Goal: Check status: Check status

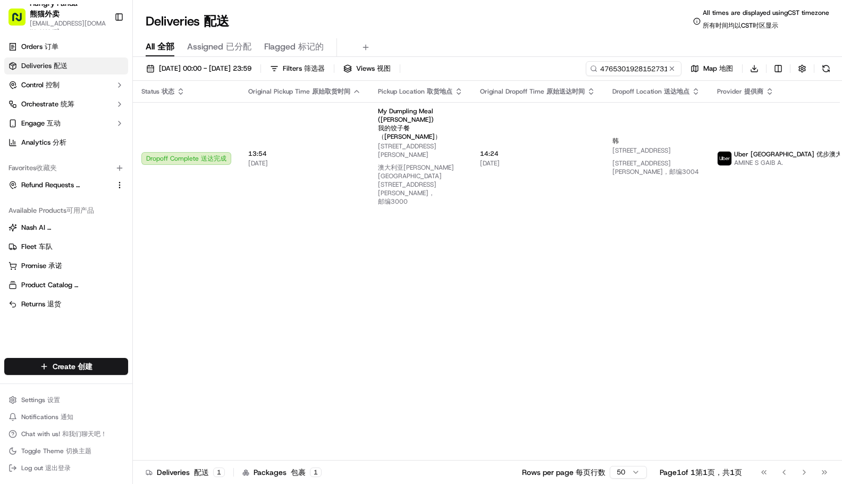
type input "4765301928152731671619"
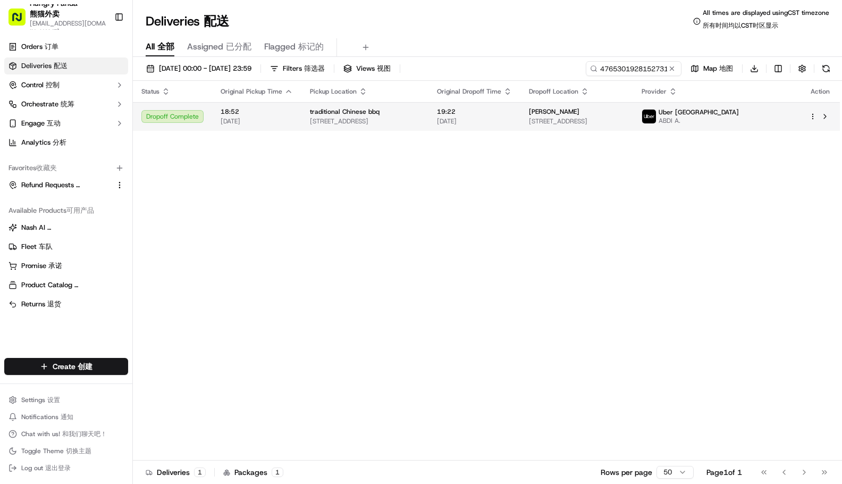
click at [739, 113] on span "Uber [GEOGRAPHIC_DATA]" at bounding box center [699, 112] width 80 height 9
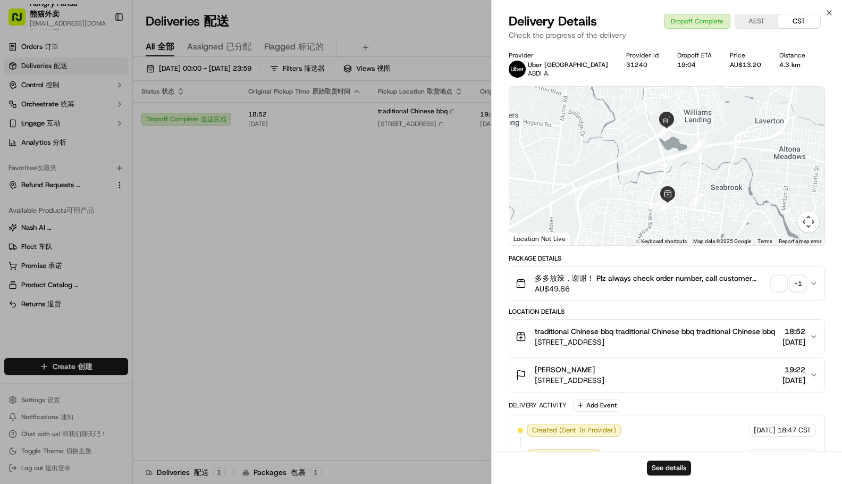
click at [798, 285] on div "+ 1" at bounding box center [798, 283] width 15 height 15
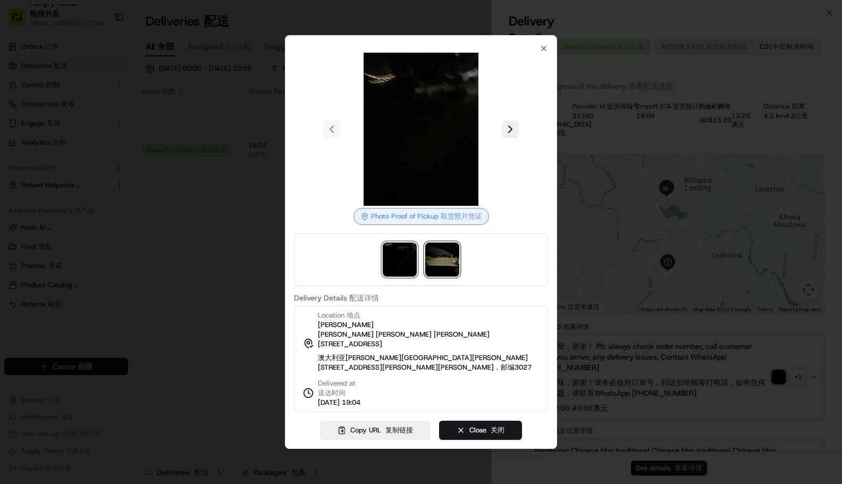
click at [440, 258] on img at bounding box center [442, 260] width 34 height 34
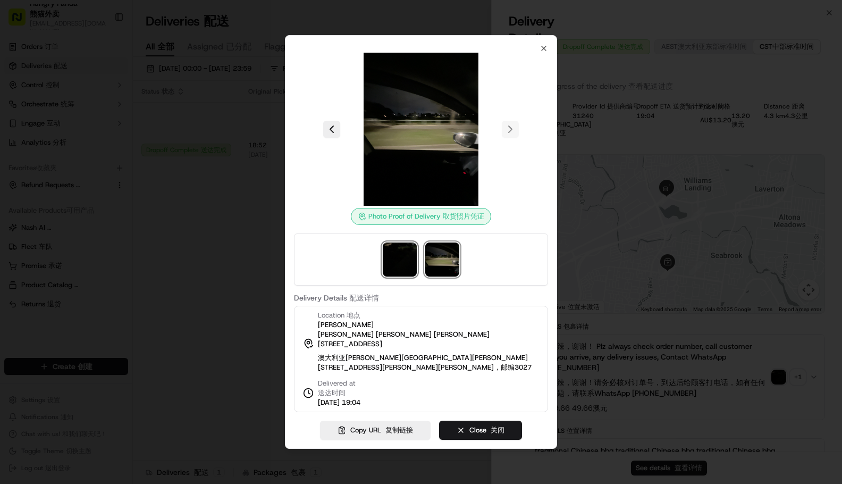
click at [400, 268] on img at bounding box center [400, 260] width 34 height 34
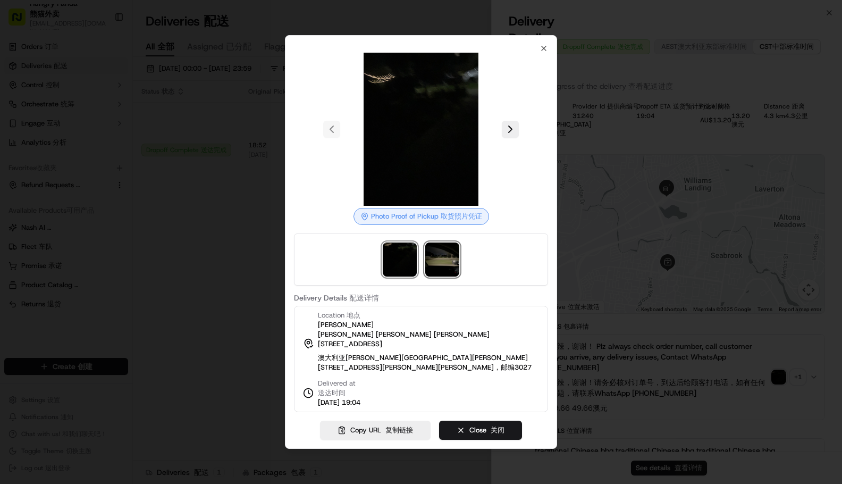
click at [435, 266] on img at bounding box center [442, 260] width 34 height 34
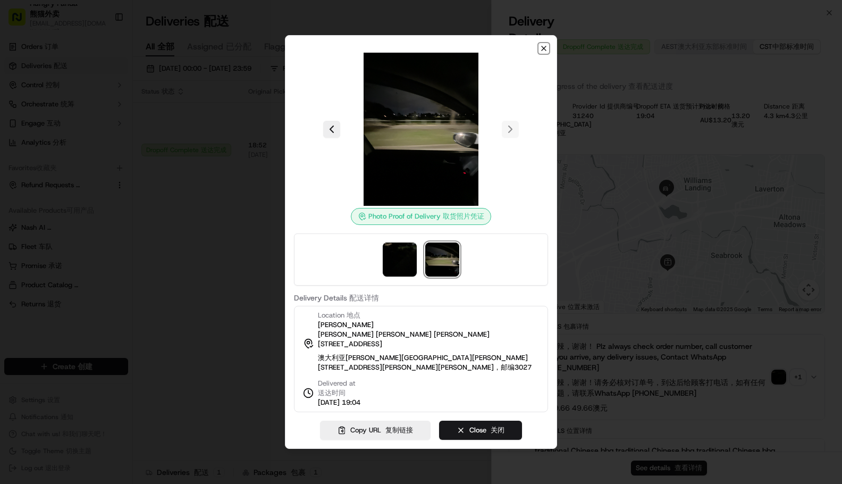
click at [541, 51] on icon "button" at bounding box center [544, 48] width 9 height 9
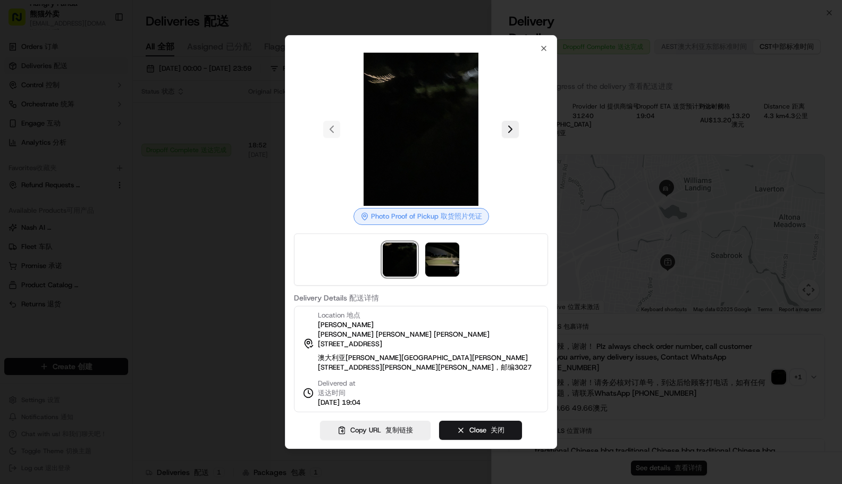
click at [180, 231] on div at bounding box center [421, 242] width 842 height 484
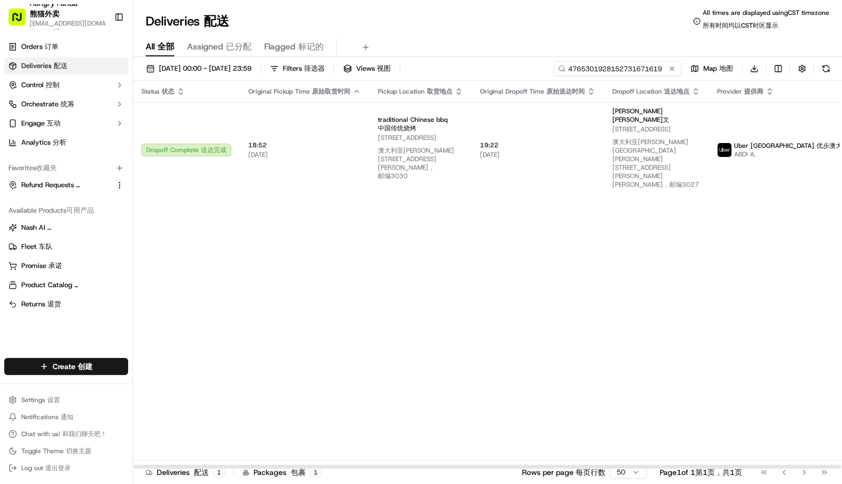
click at [633, 68] on input "4765301928152731671619" at bounding box center [618, 68] width 128 height 15
click at [646, 256] on div "Status Status 状态 Original Pickup Time Original Pickup Time 原始取货时间 Pickup Locati…" at bounding box center [523, 275] width 780 height 388
